Goal: Task Accomplishment & Management: Manage account settings

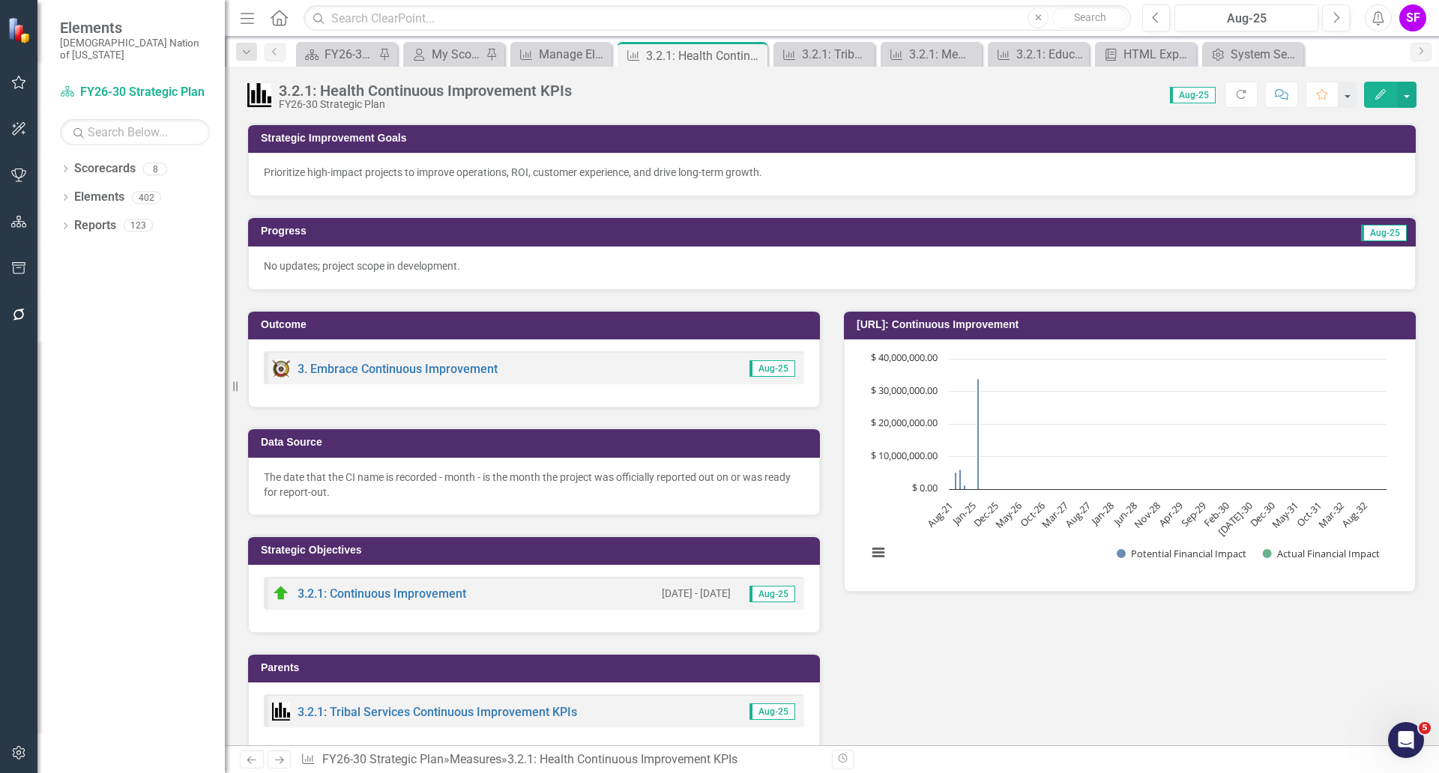
click at [253, 14] on icon "Menu" at bounding box center [247, 18] width 19 height 16
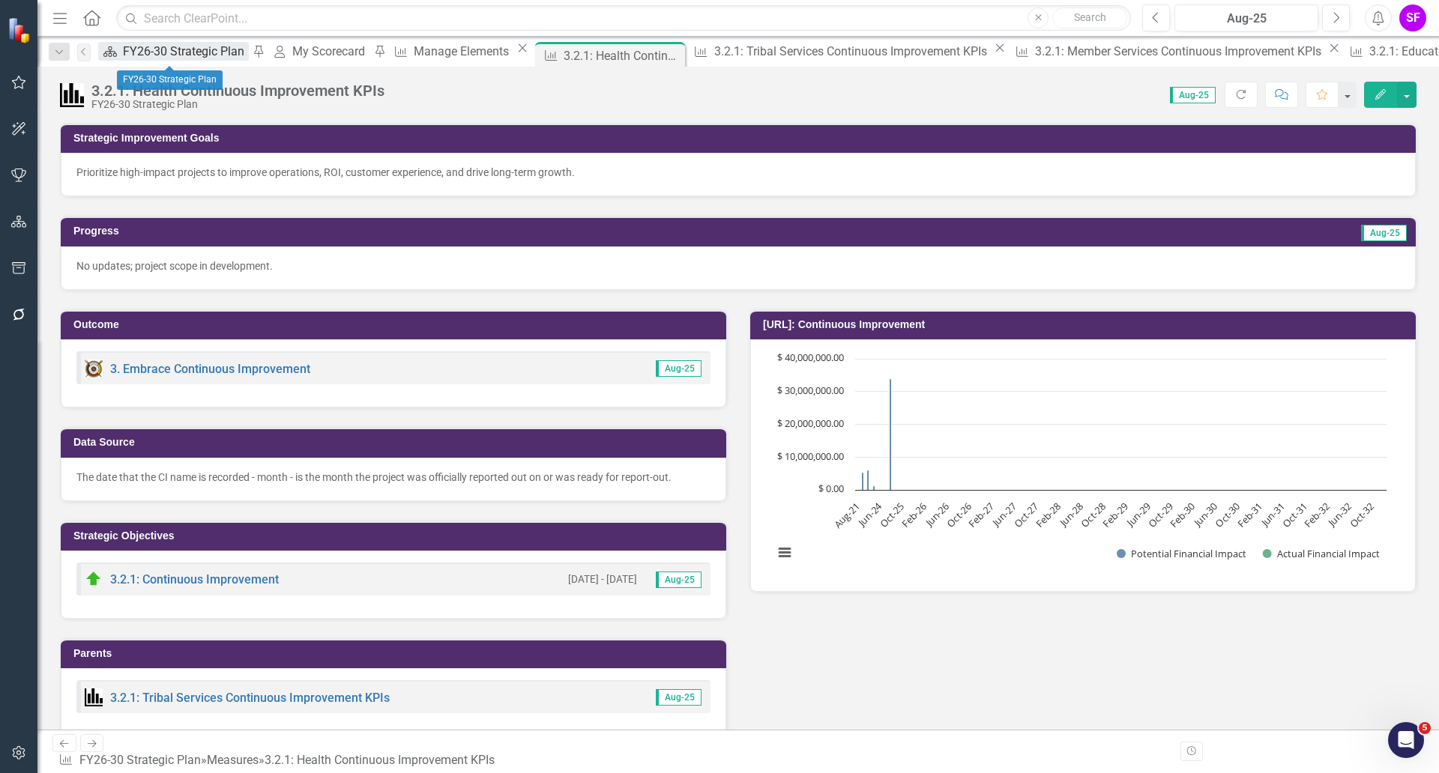
click at [133, 46] on link "Scorecard FY26-30 Strategic Plan" at bounding box center [173, 51] width 151 height 19
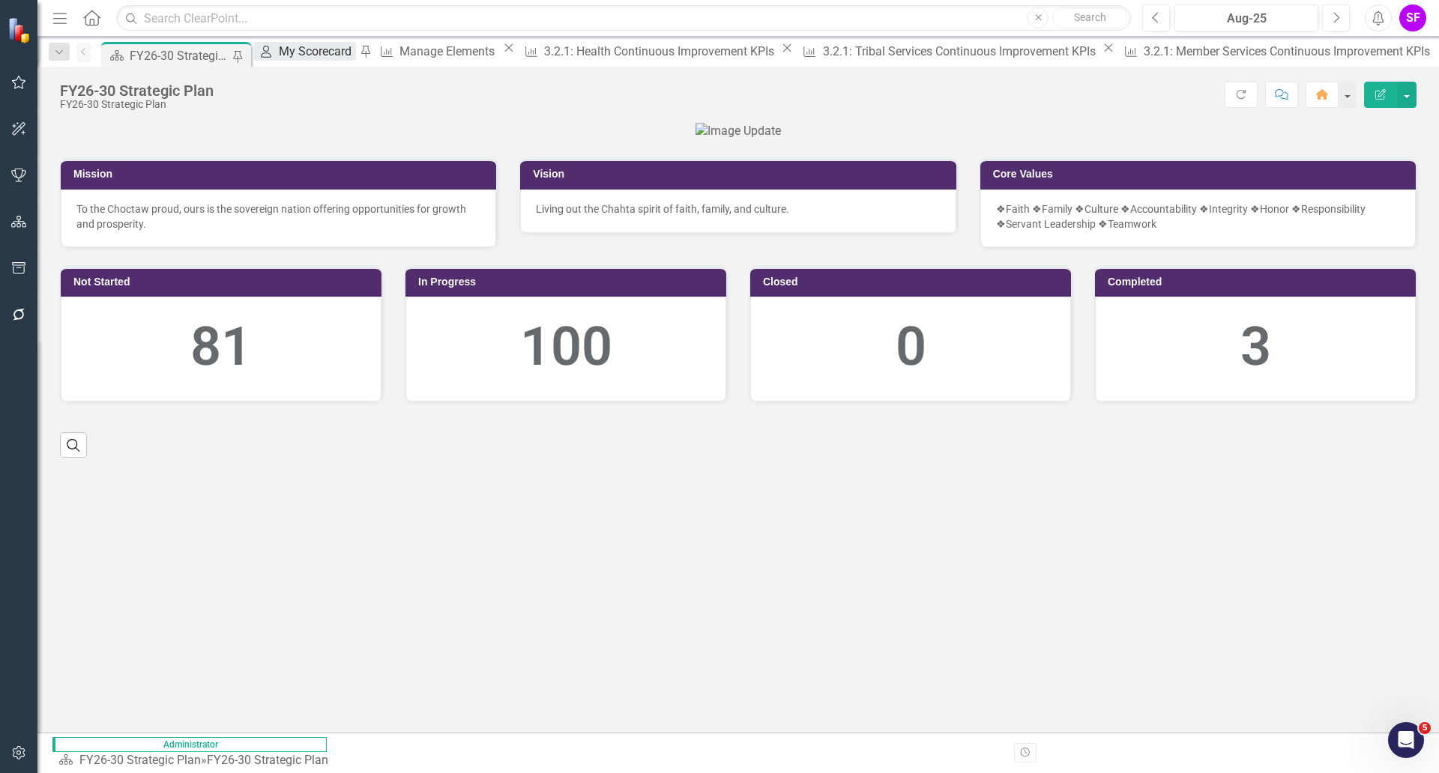
click at [313, 61] on div "My Scorecard" at bounding box center [317, 51] width 77 height 19
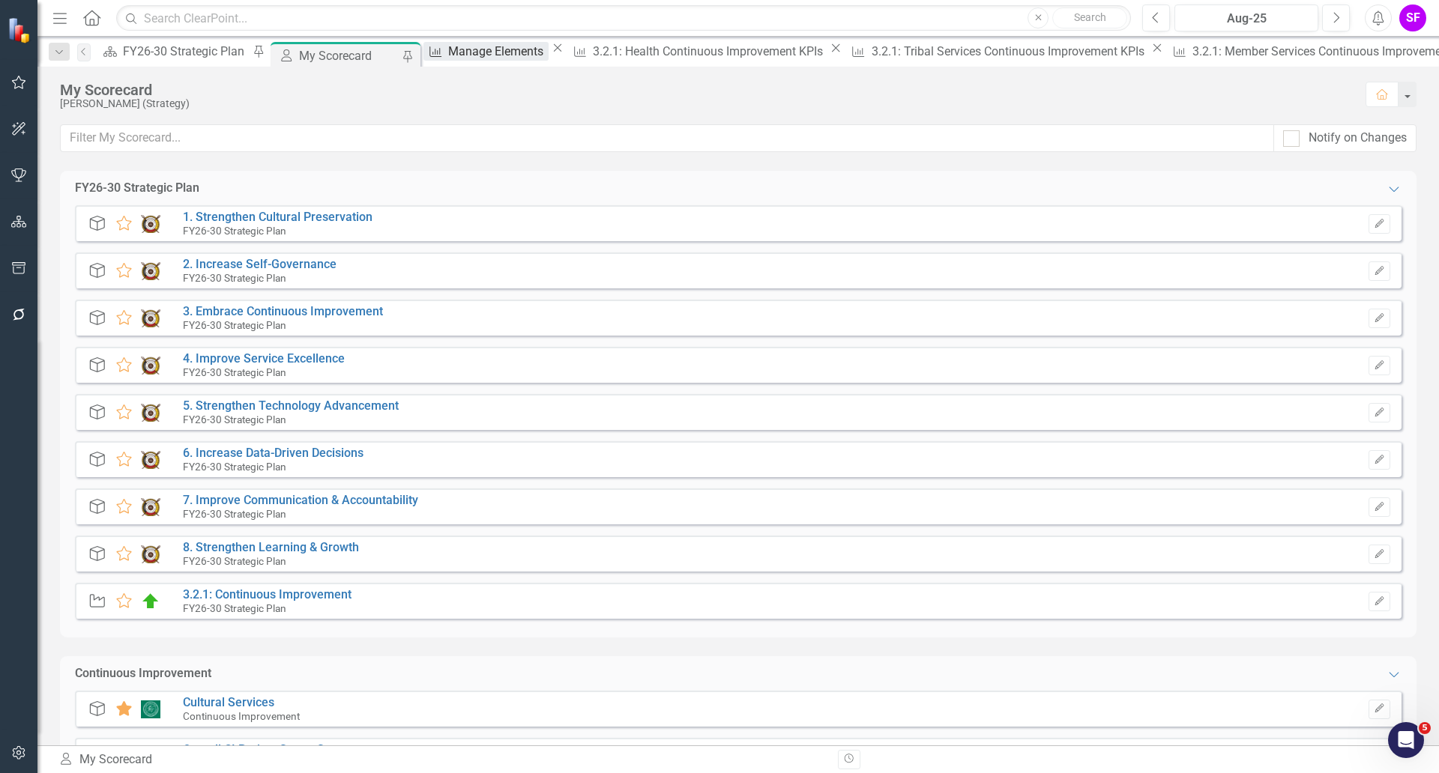
click at [453, 60] on div "Manage Elements" at bounding box center [498, 51] width 100 height 19
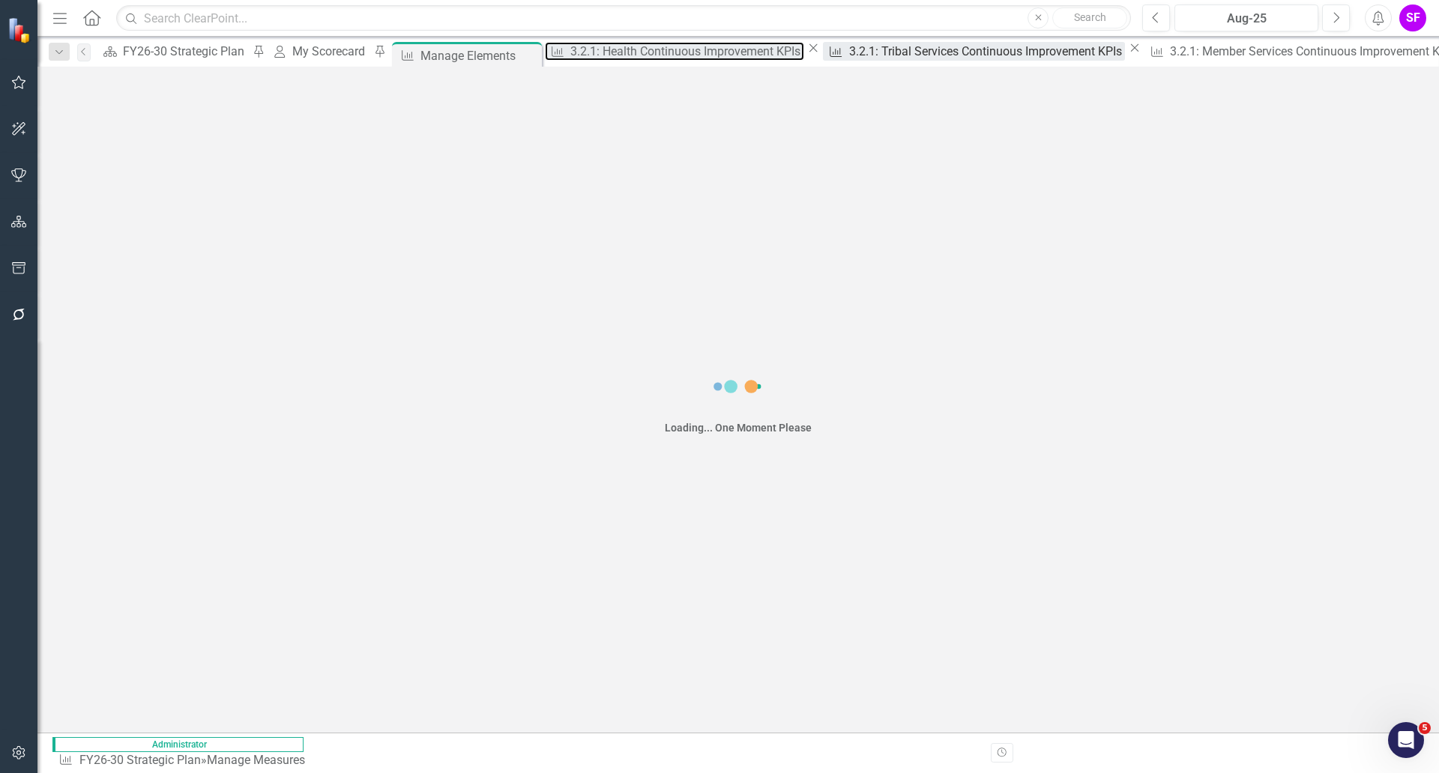
click at [595, 52] on div "3.2.1: Health Continuous Improvement KPIs" at bounding box center [687, 51] width 234 height 19
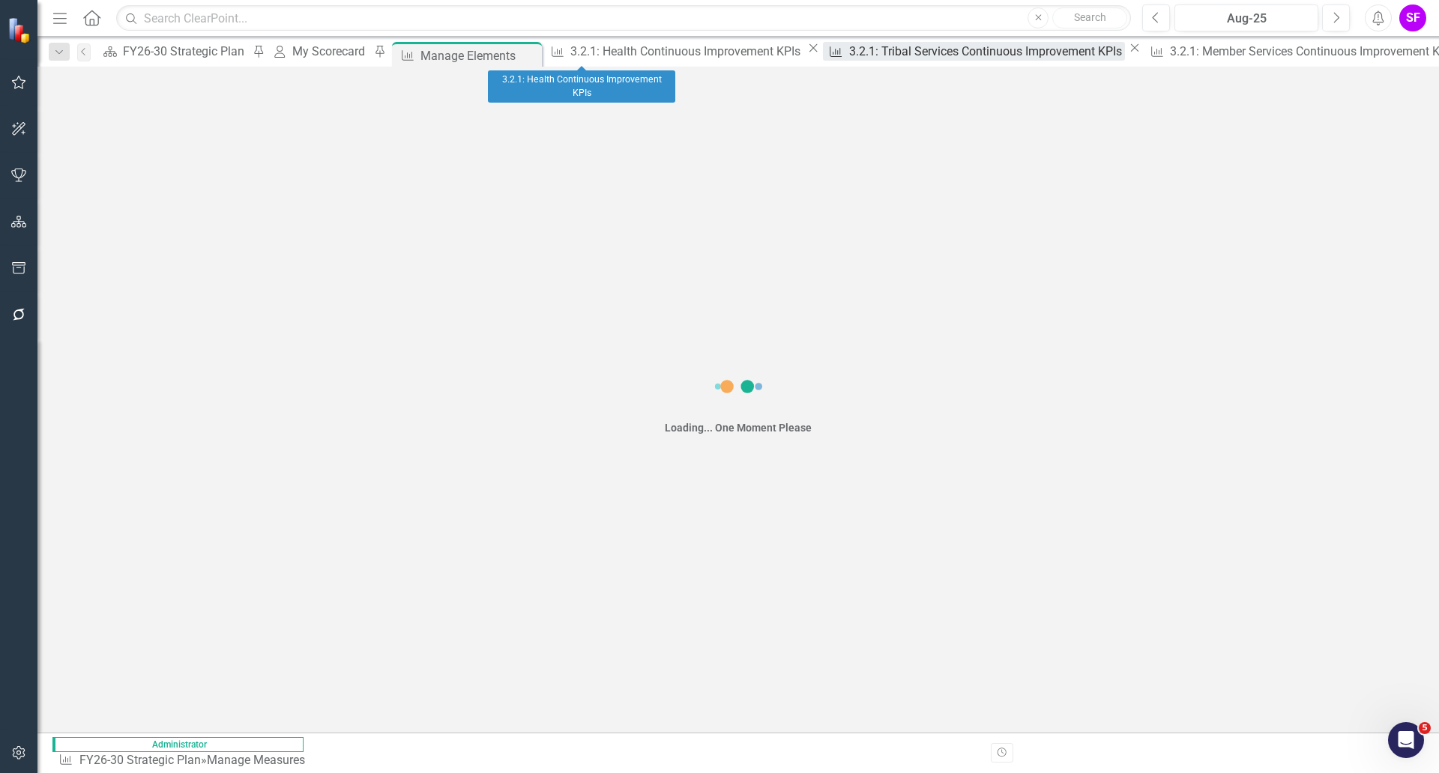
click at [849, 50] on div "3.2.1: Tribal Services Continuous Improvement KPIs" at bounding box center [987, 51] width 277 height 19
click at [1170, 55] on div "3.2.1: Member Services Continuous Improvement KPIs" at bounding box center [1315, 51] width 290 height 19
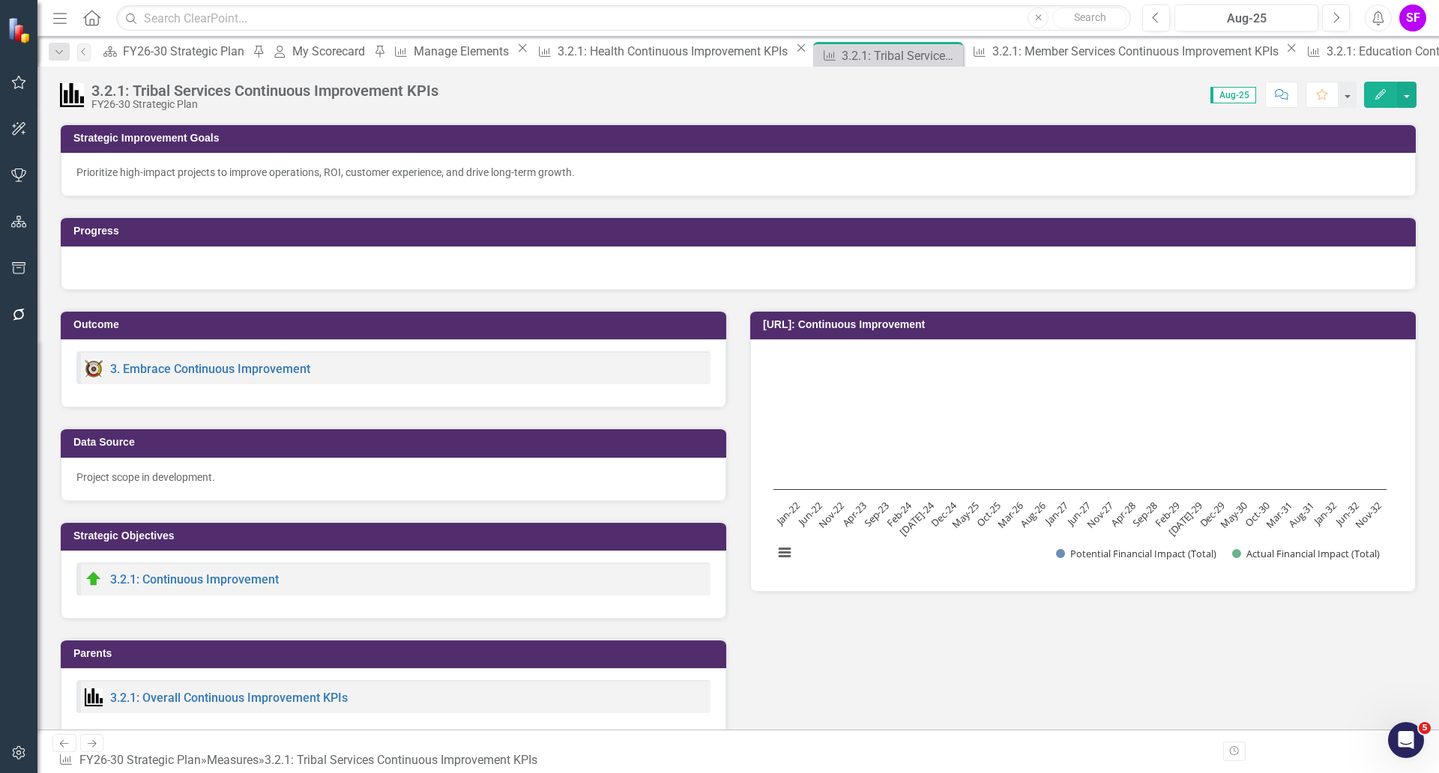
click at [1326, 58] on div "3.2.1: Education Continuous Improvement KPIs" at bounding box center [1452, 51] width 253 height 19
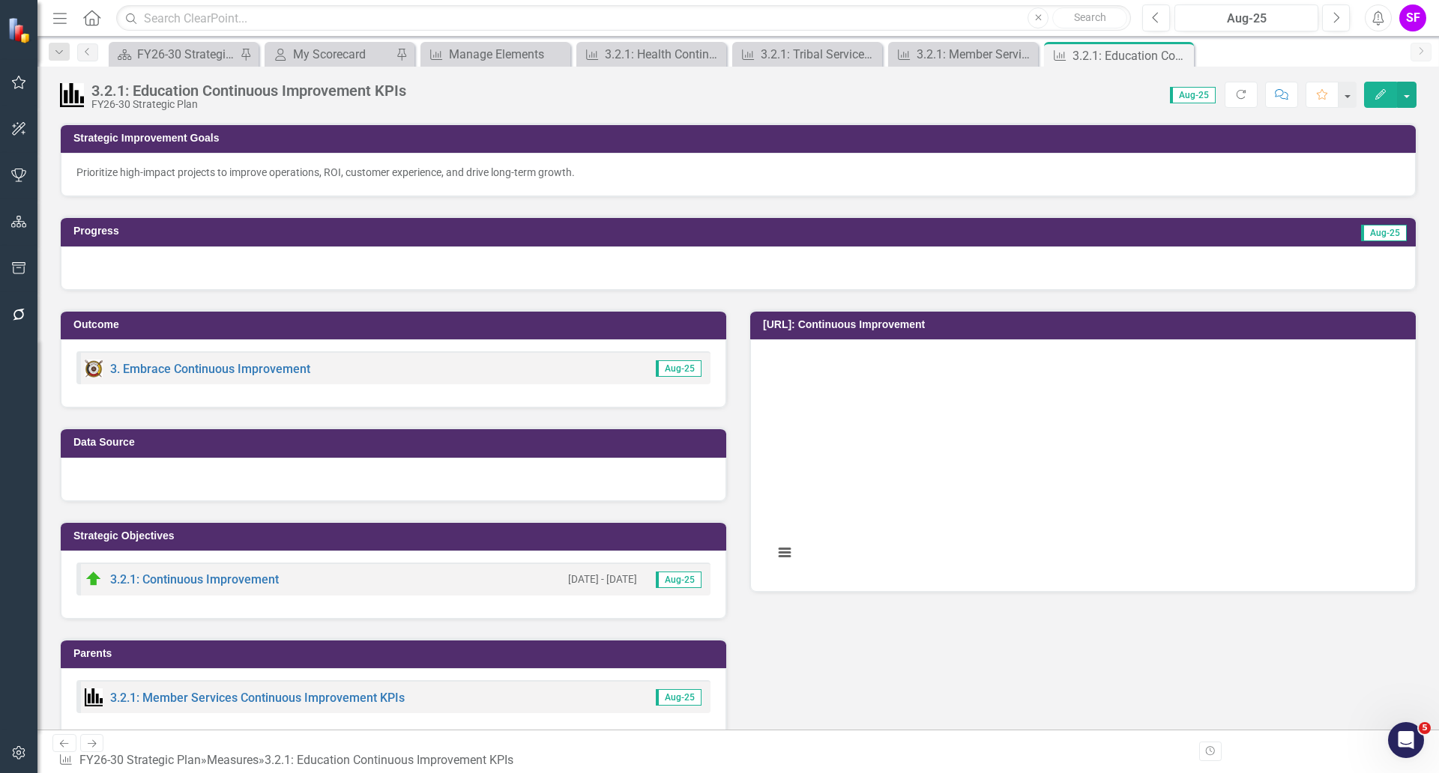
click at [0, 0] on icon at bounding box center [0, 0] width 0 height 0
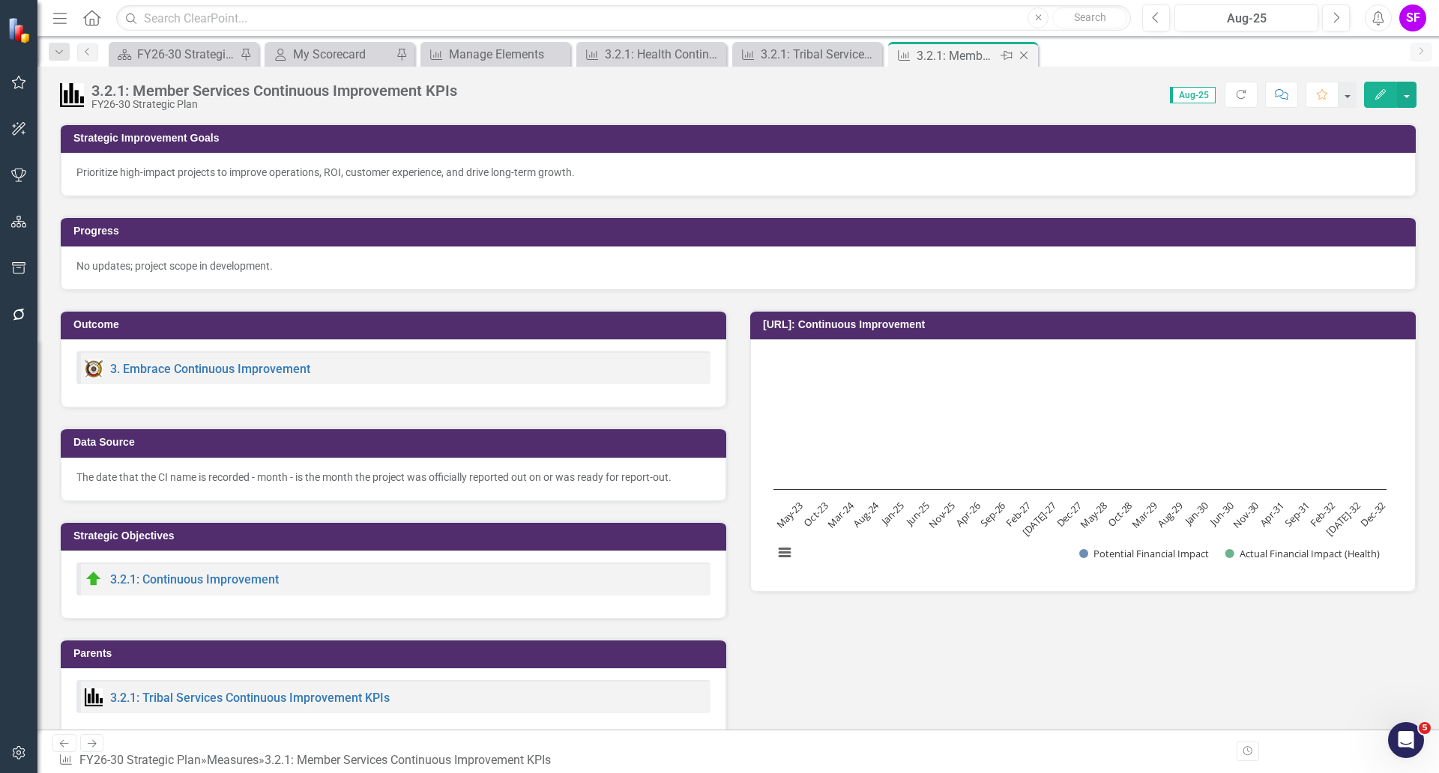
click at [1030, 55] on icon "Close" at bounding box center [1023, 55] width 15 height 12
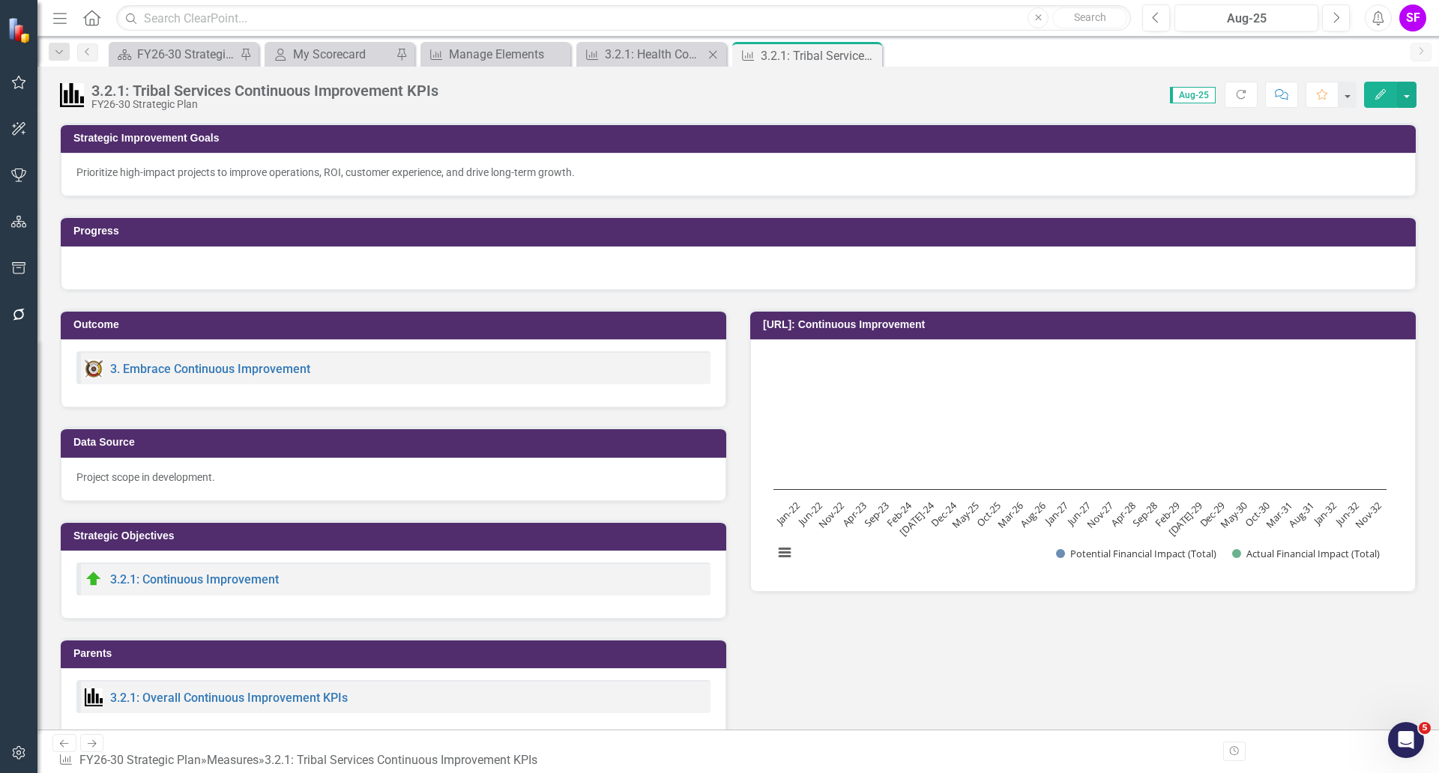
click at [714, 52] on icon "Close" at bounding box center [712, 55] width 15 height 12
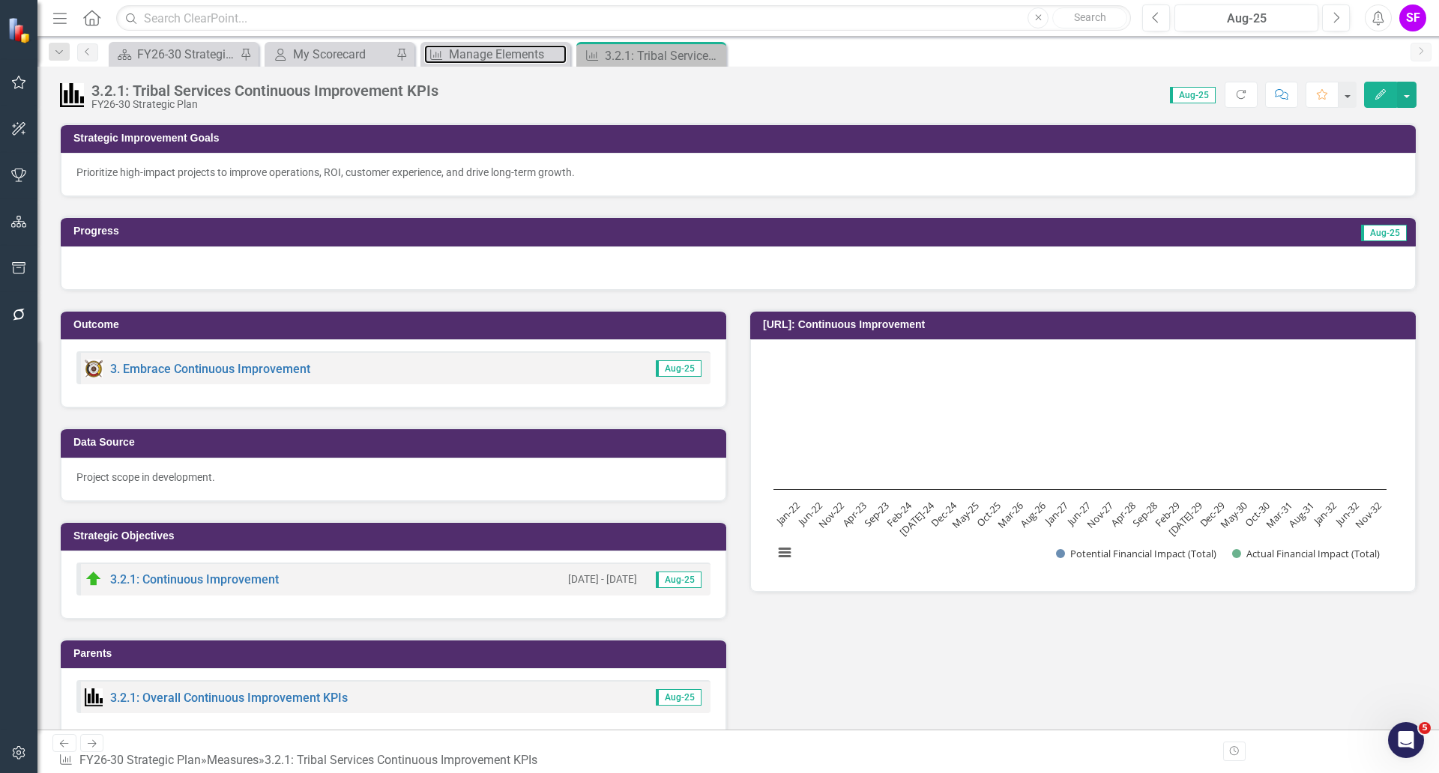
click at [480, 53] on div "Manage Elements" at bounding box center [508, 54] width 118 height 19
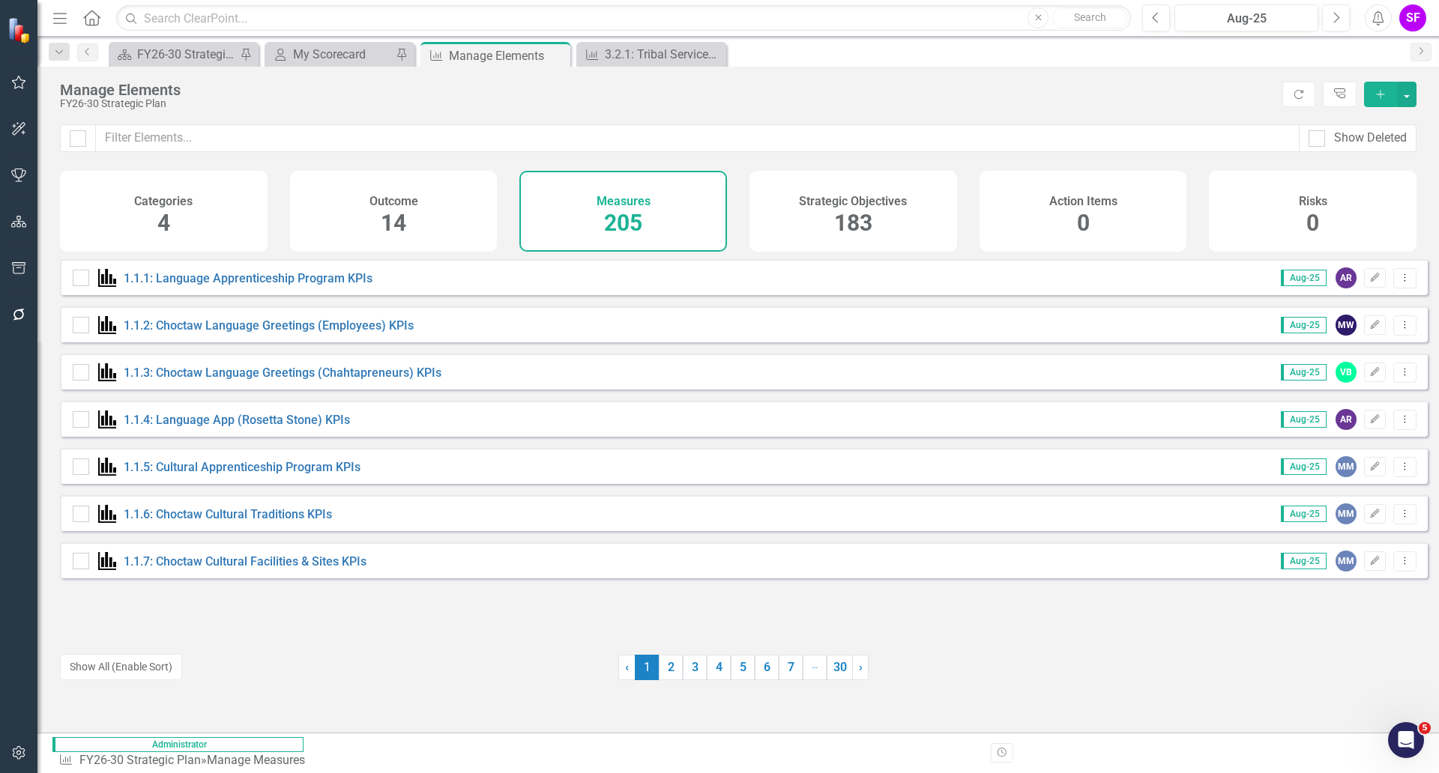
click at [182, 43] on div "Scorecard FY26-30 Strategic Plan Pin" at bounding box center [184, 54] width 150 height 25
click at [177, 49] on div "FY26-30 Strategic Plan" at bounding box center [186, 54] width 99 height 19
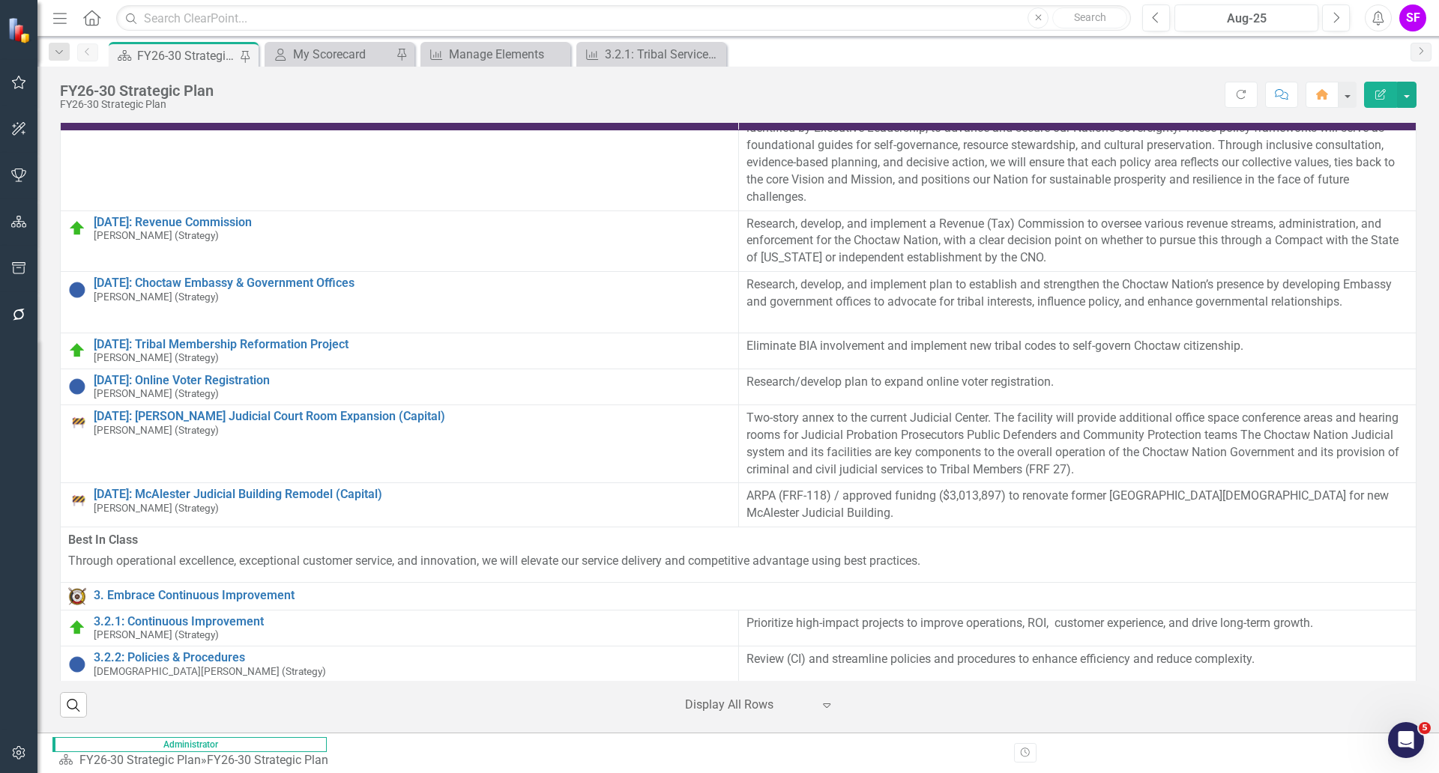
scroll to position [1224, 0]
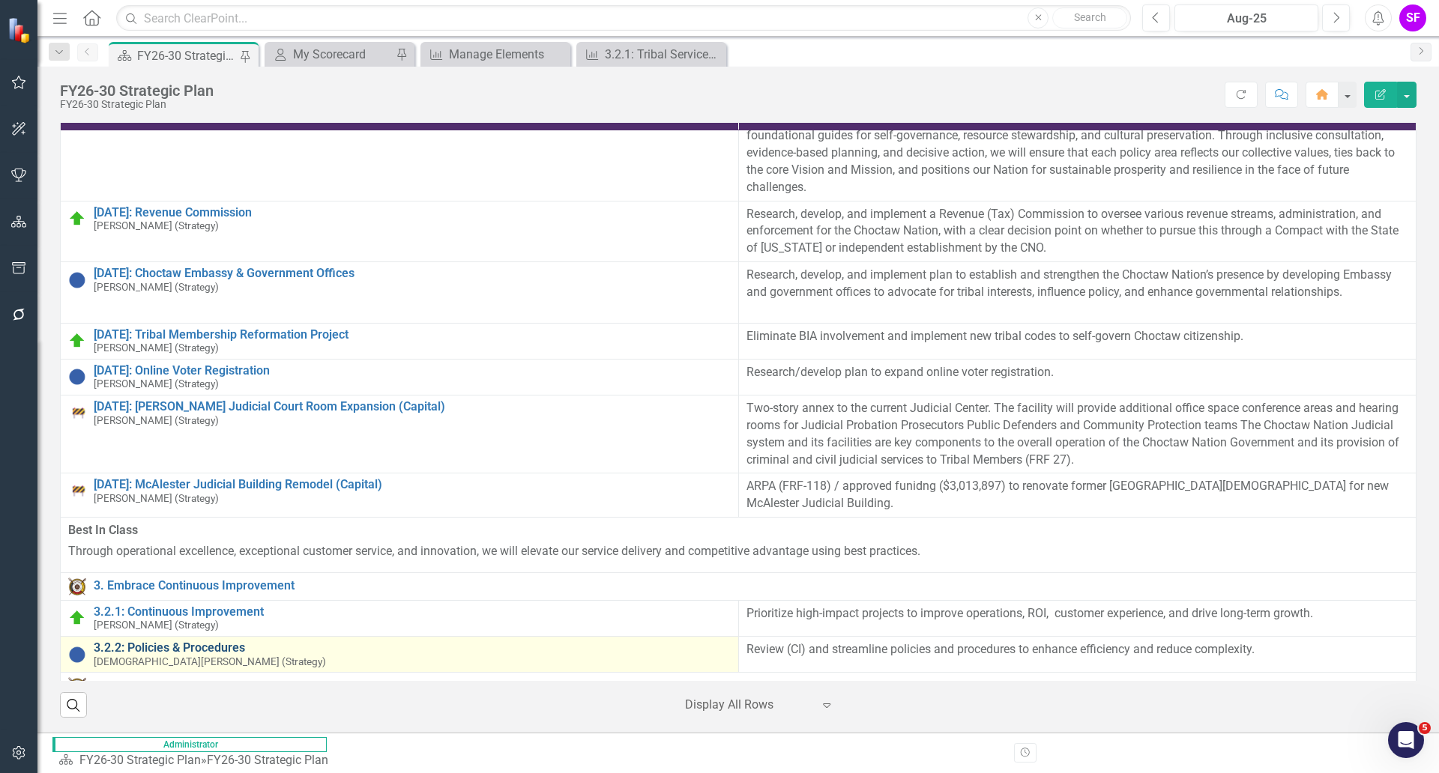
click at [175, 641] on link "3.2.2: Policies & Procedures" at bounding box center [412, 647] width 637 height 13
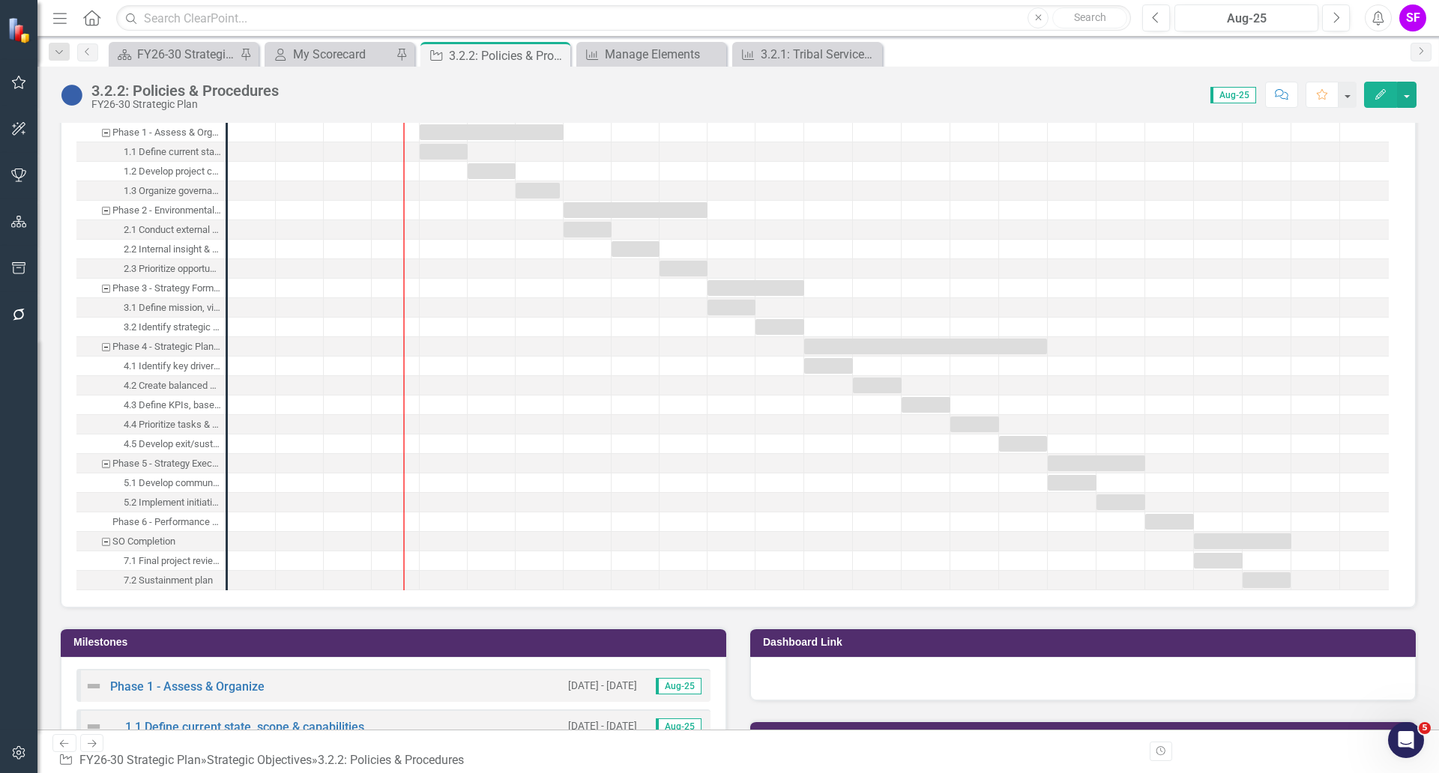
scroll to position [1088, 0]
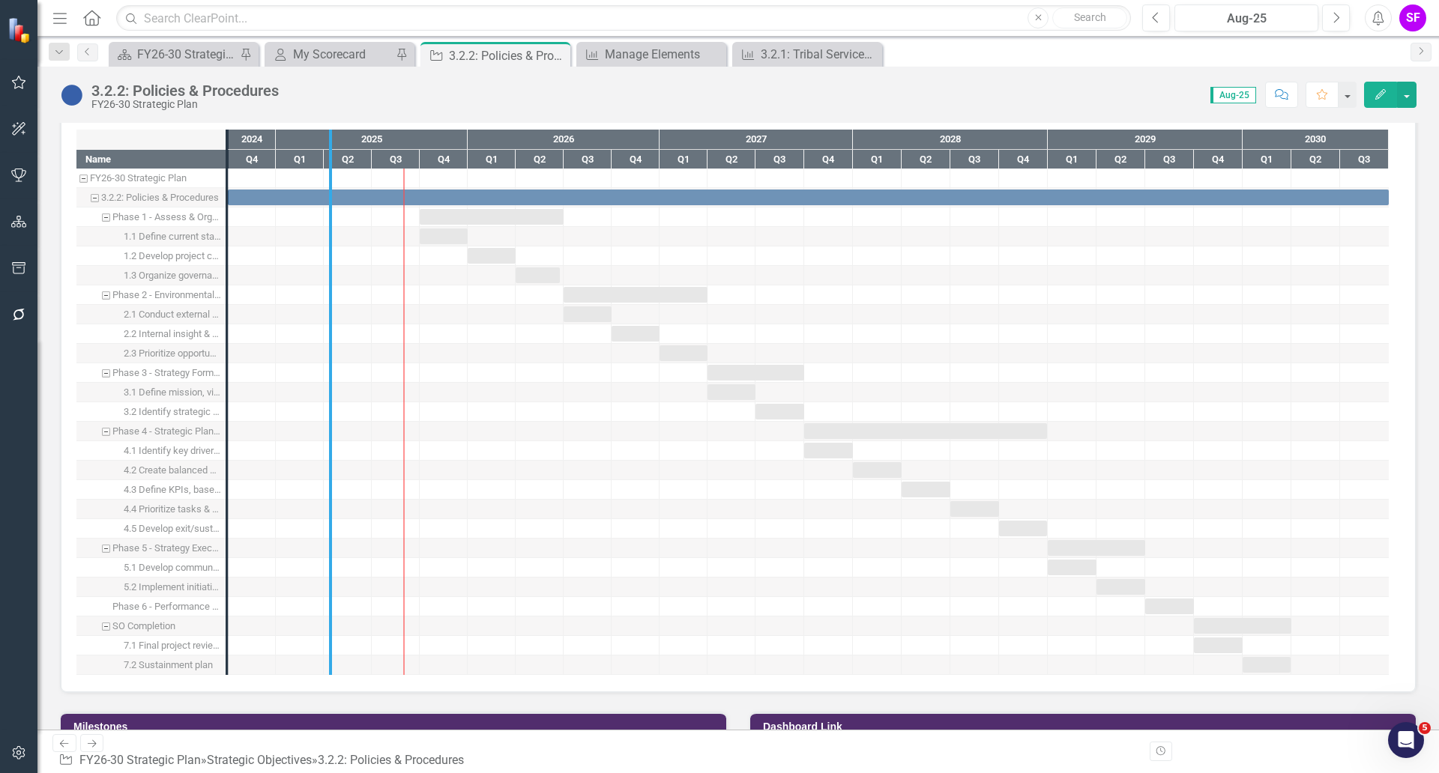
drag, startPoint x: 229, startPoint y: 265, endPoint x: 333, endPoint y: 263, distance: 104.2
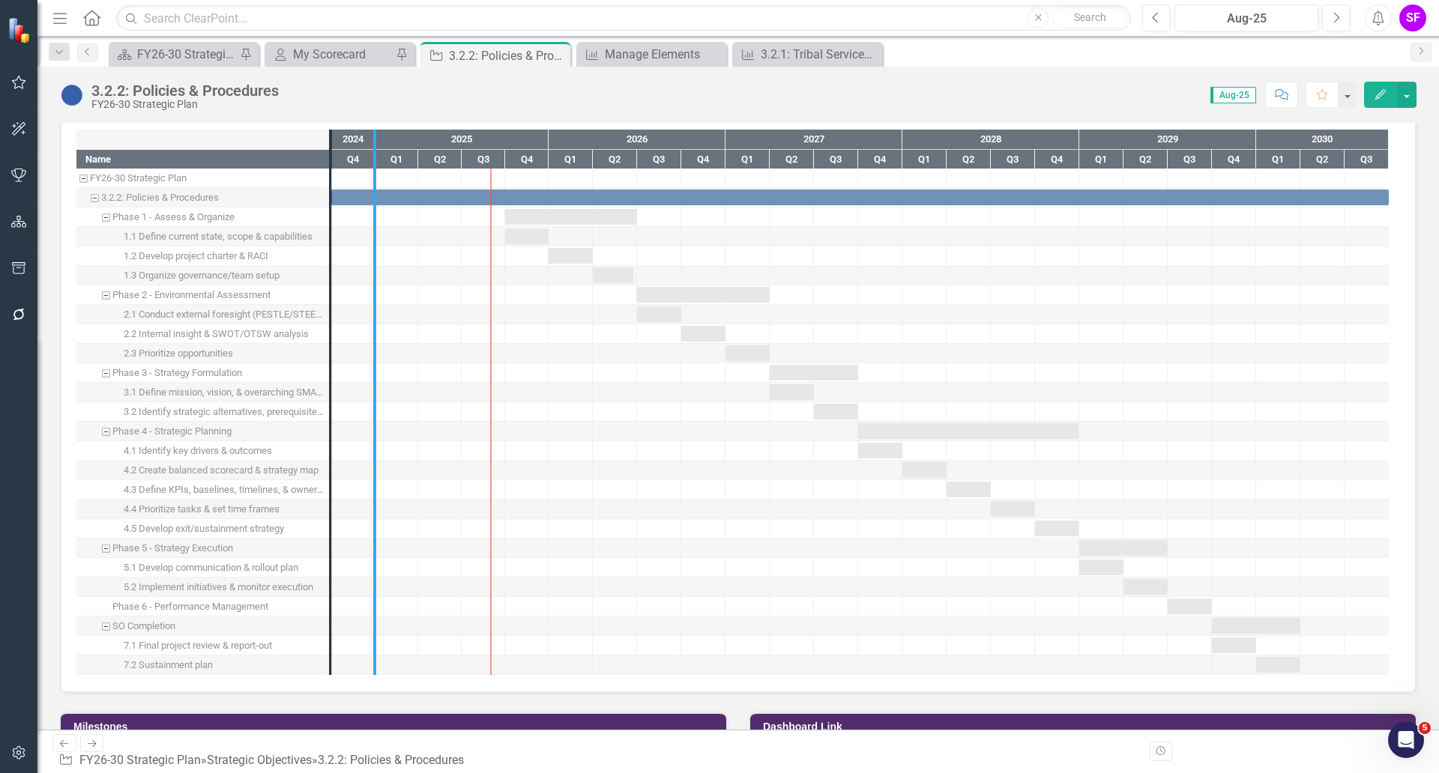
drag, startPoint x: 329, startPoint y: 268, endPoint x: 373, endPoint y: 268, distance: 44.2
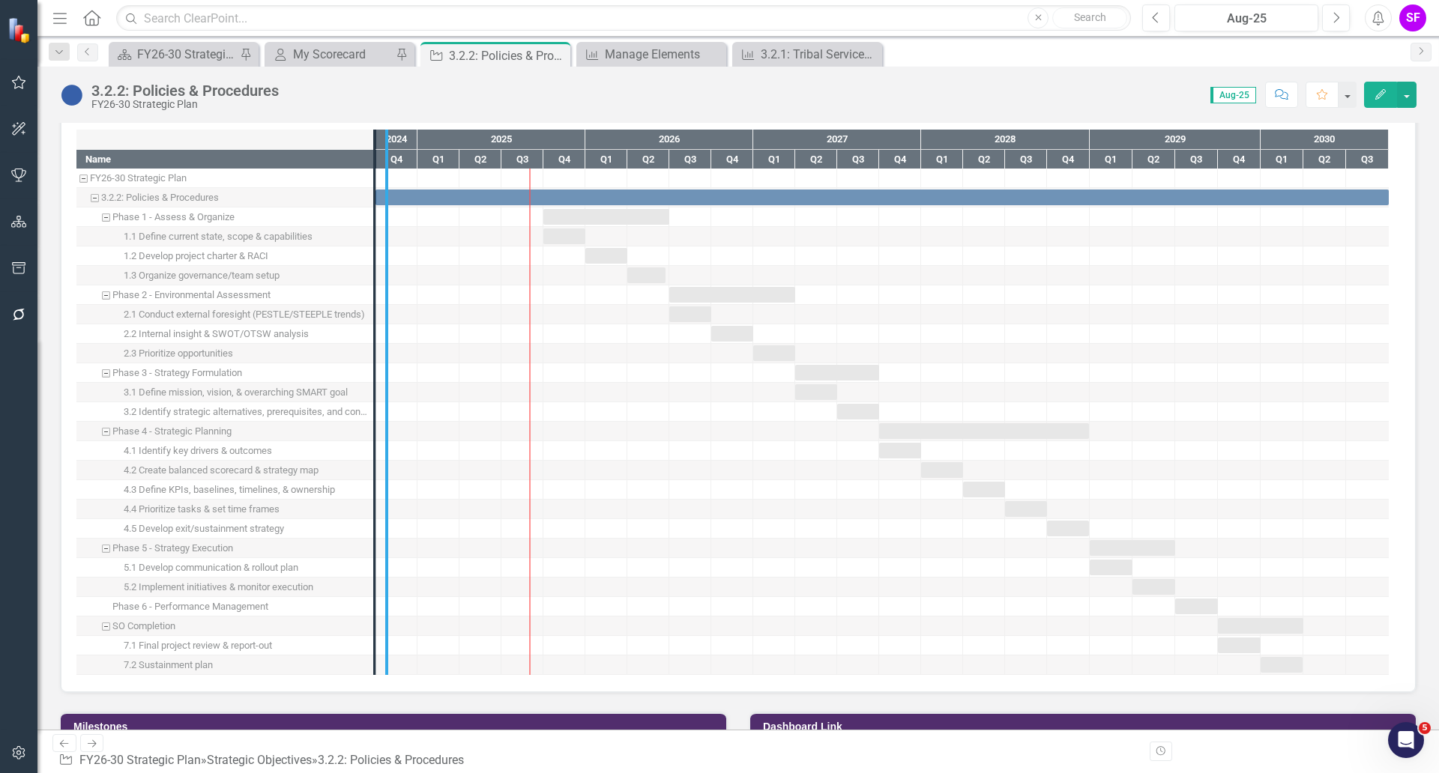
drag, startPoint x: 373, startPoint y: 268, endPoint x: 396, endPoint y: 272, distance: 23.5
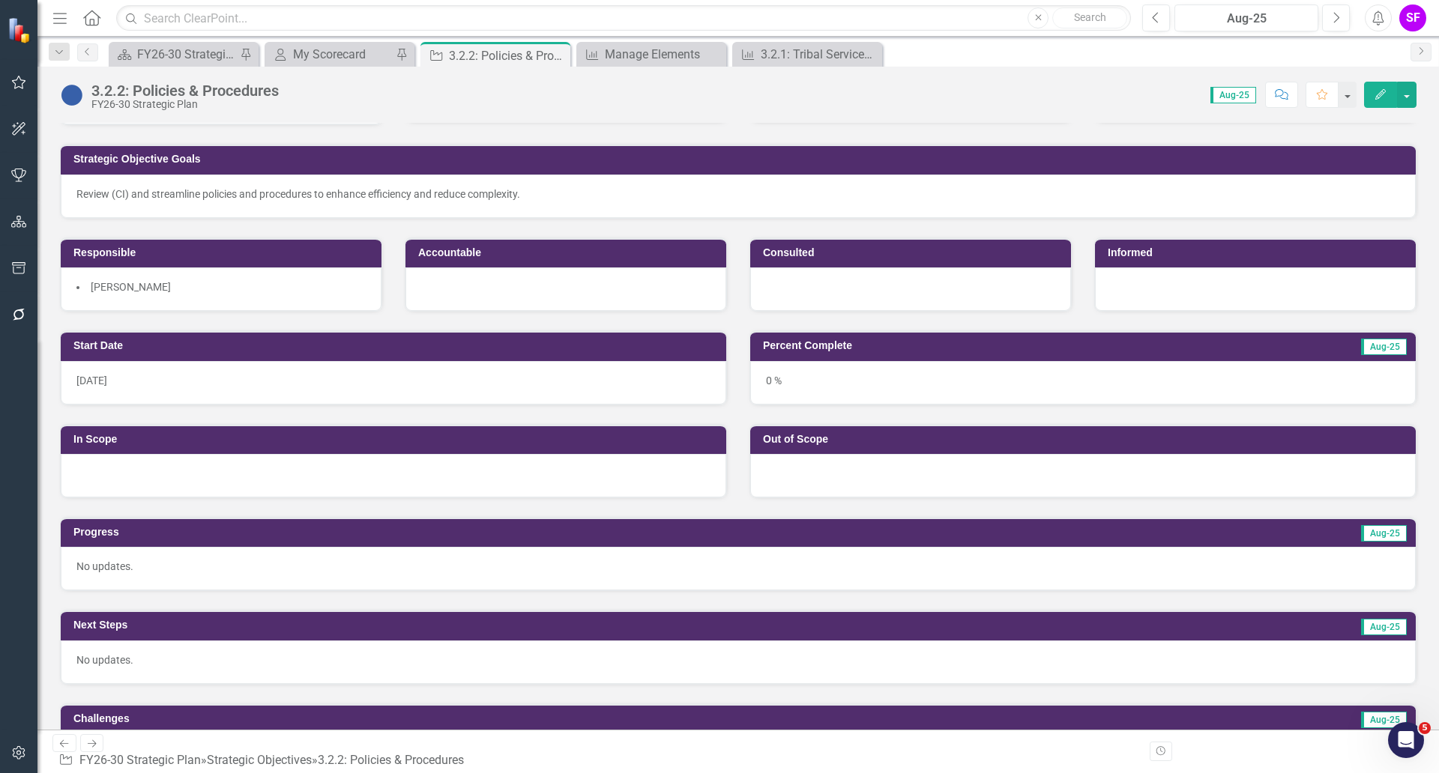
scroll to position [0, 0]
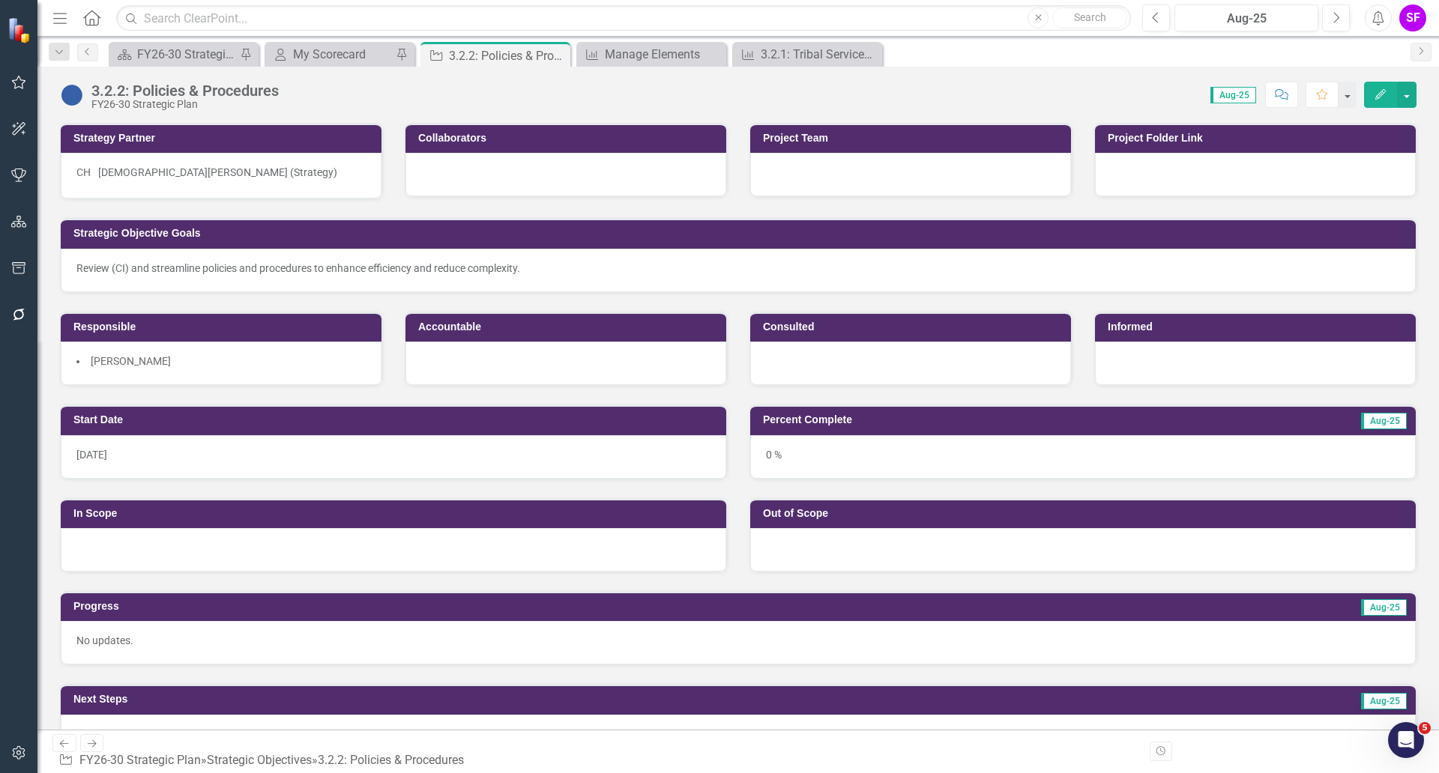
click at [1215, 349] on div at bounding box center [1255, 363] width 321 height 43
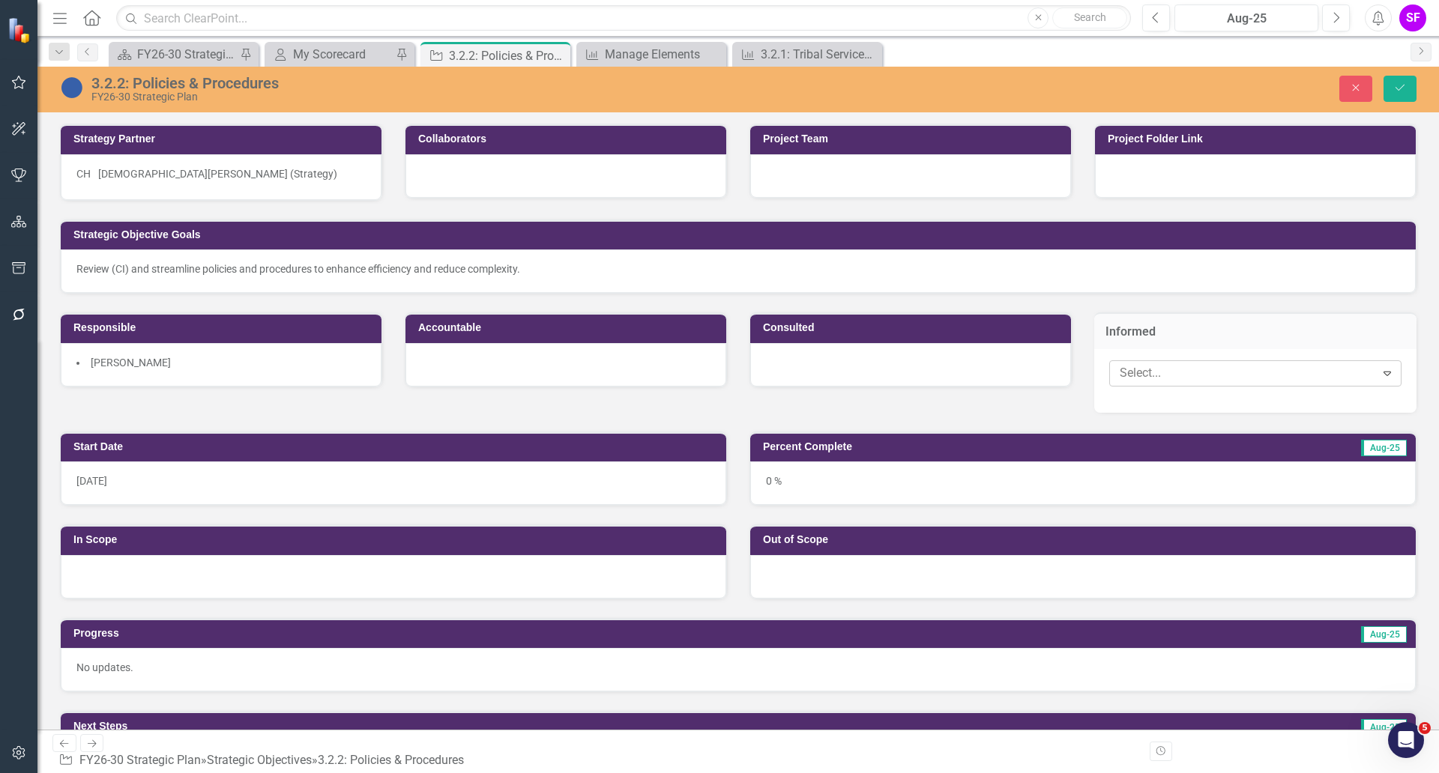
click at [1205, 363] on div "Select... Expand" at bounding box center [1255, 373] width 292 height 26
type input "dara"
click at [1196, 773] on div "[PERSON_NAME]" at bounding box center [719, 785] width 1439 height 25
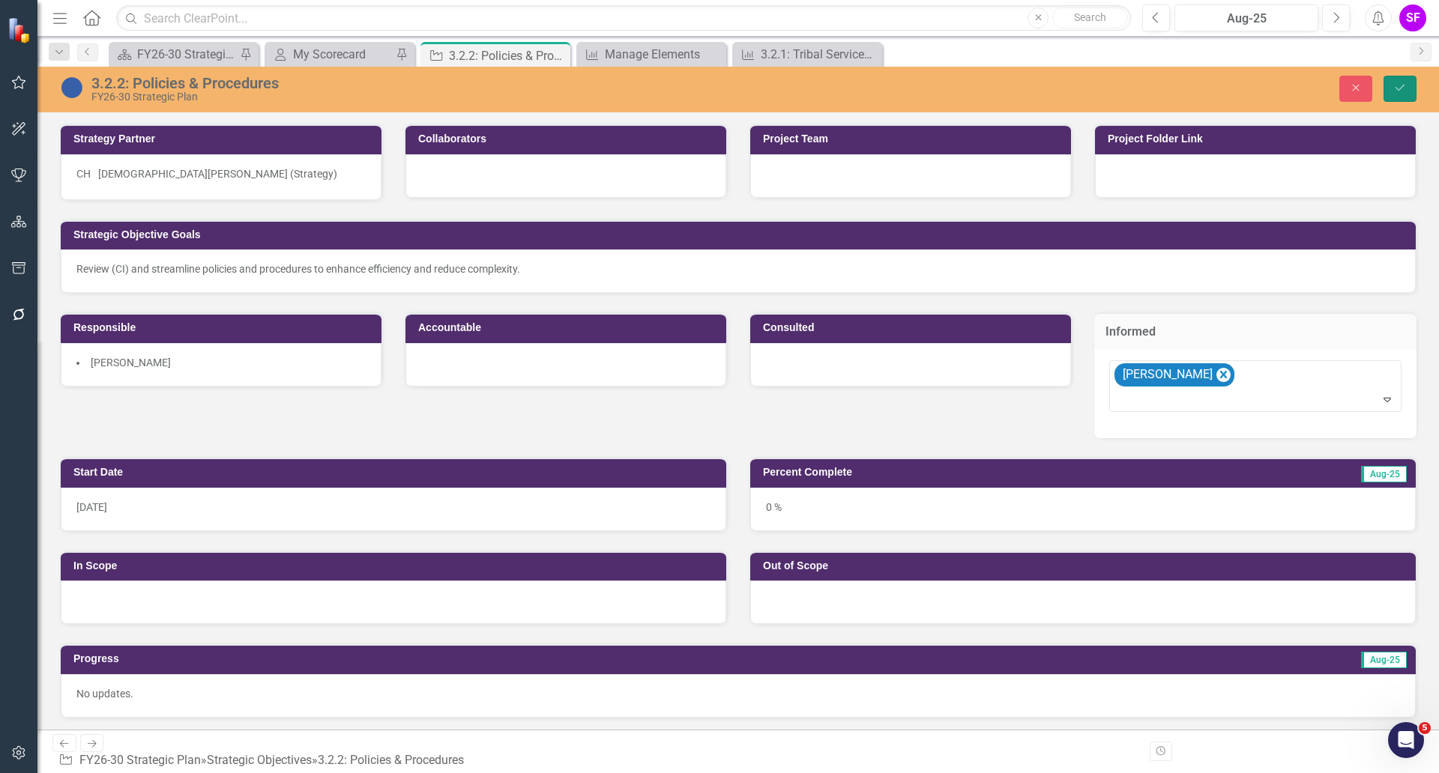
click at [1390, 87] on button "Save" at bounding box center [1399, 89] width 33 height 26
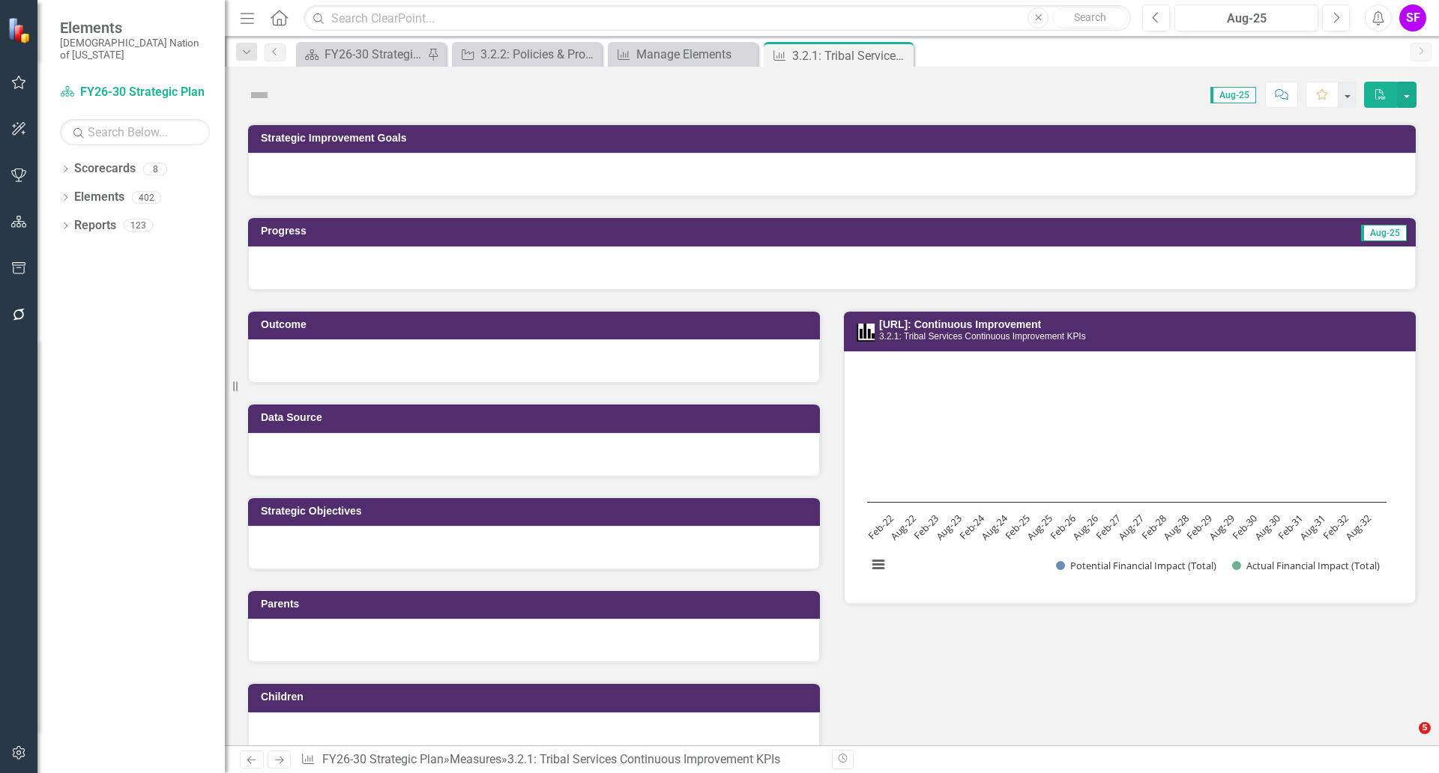
click at [243, 15] on icon "Menu" at bounding box center [247, 18] width 19 height 16
